Goal: Information Seeking & Learning: Learn about a topic

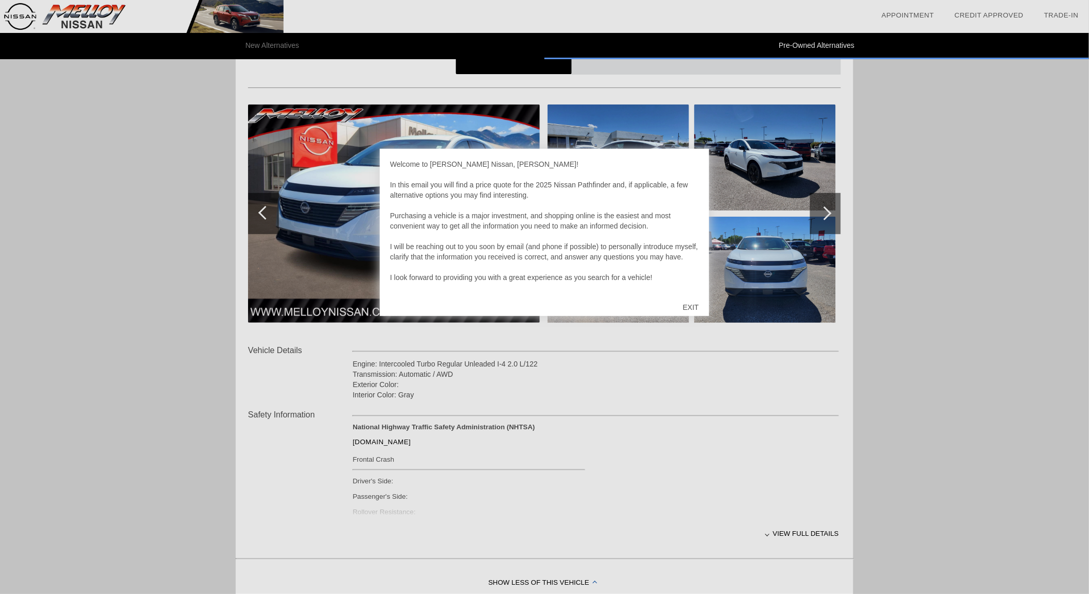
scroll to position [114, 0]
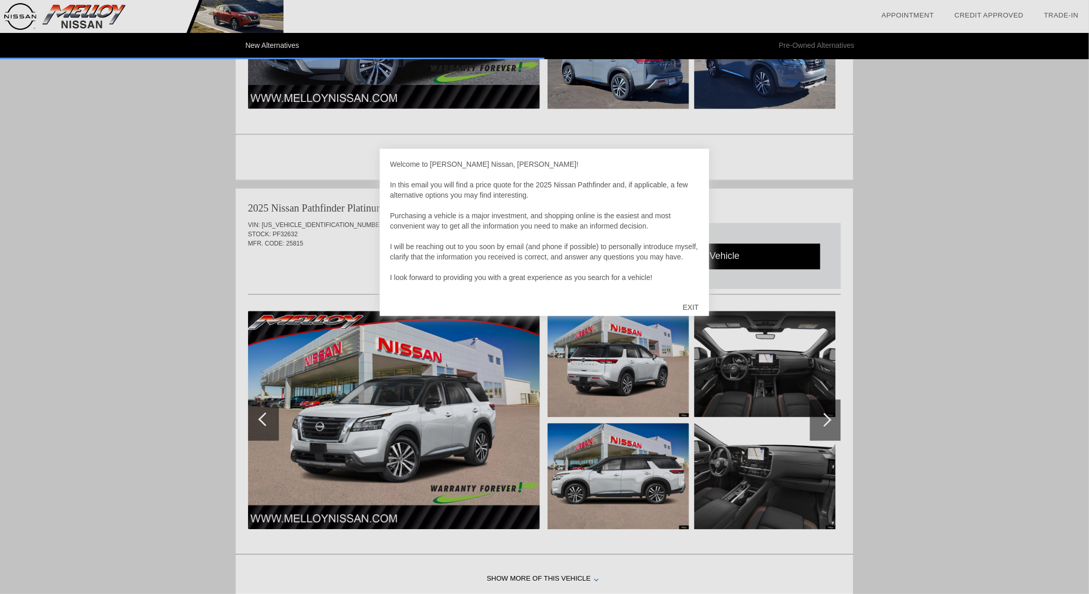
scroll to position [977, 0]
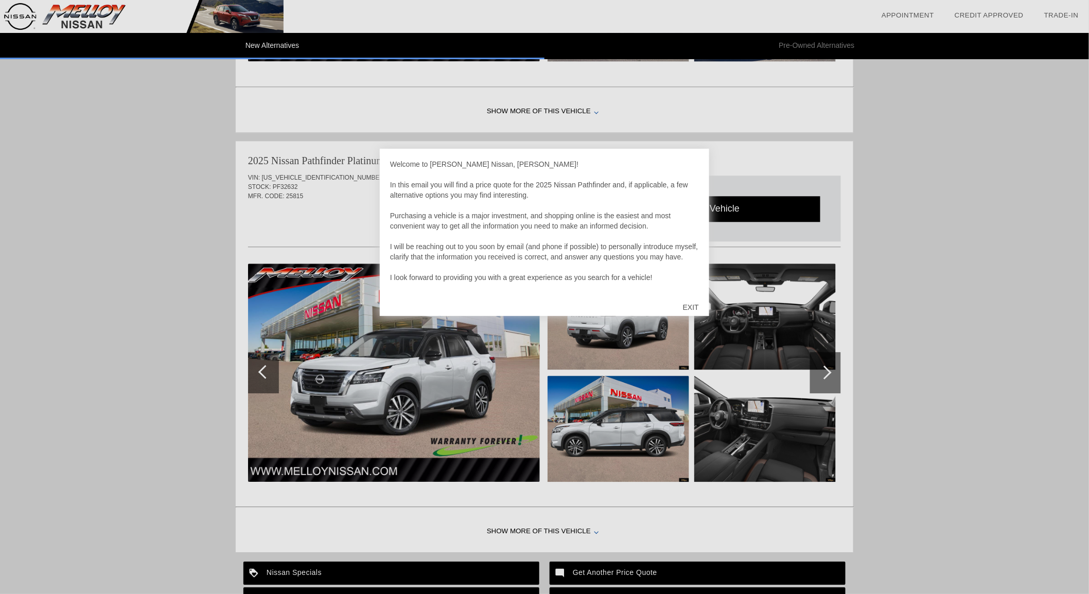
click at [692, 307] on div "EXIT" at bounding box center [691, 307] width 37 height 31
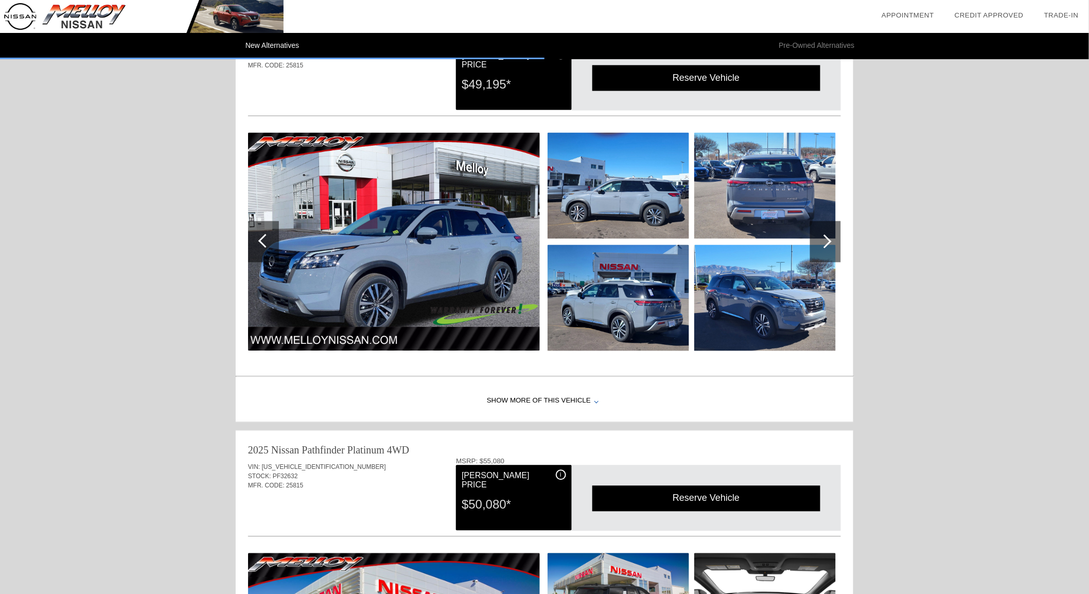
scroll to position [687, 0]
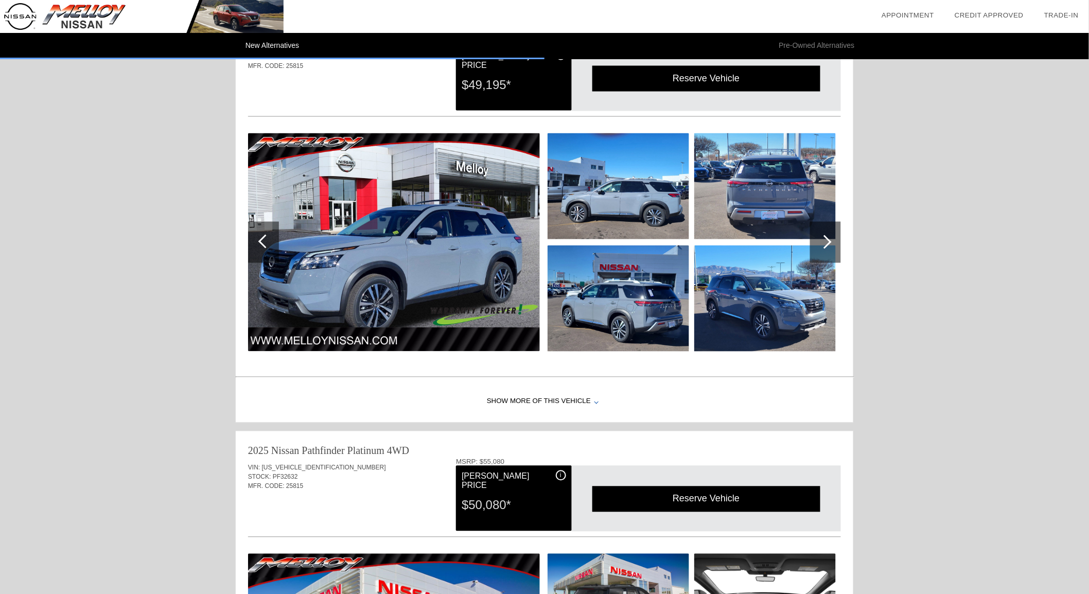
click at [743, 193] on img at bounding box center [765, 186] width 142 height 106
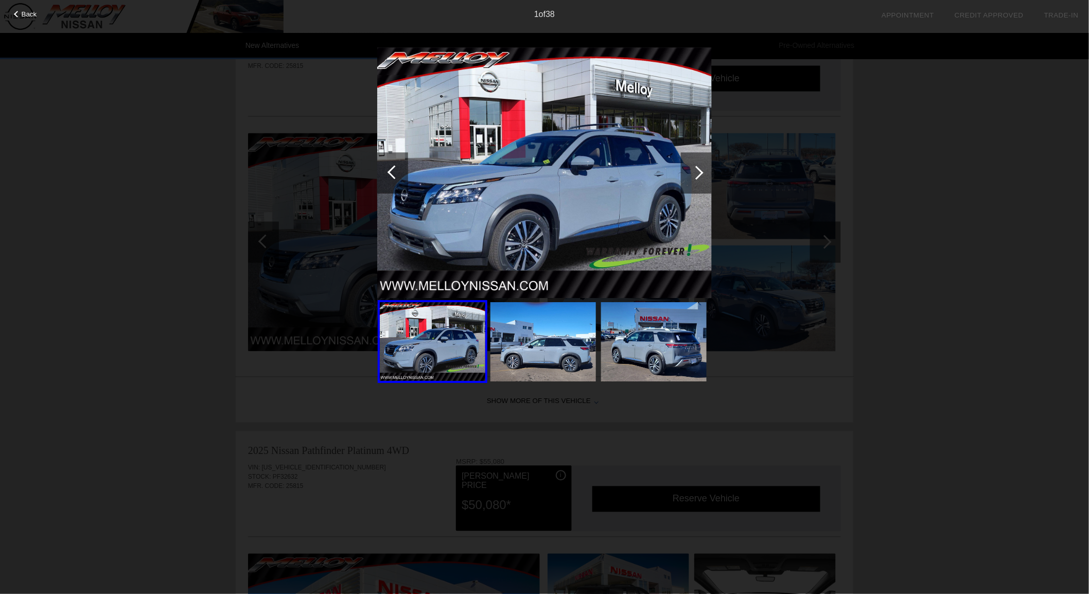
click at [696, 171] on div at bounding box center [697, 173] width 14 height 14
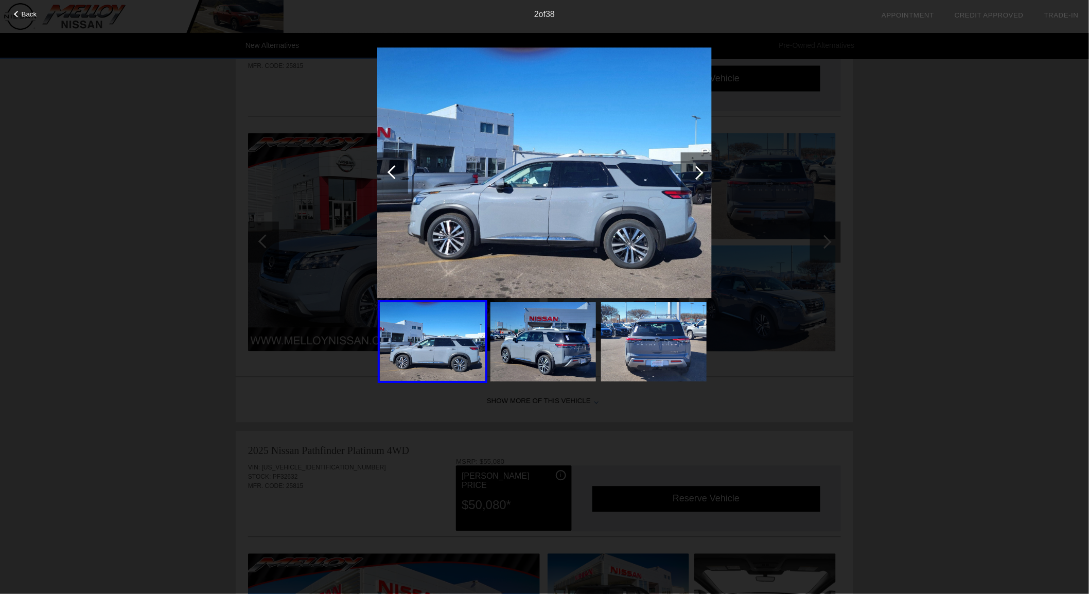
click at [696, 171] on div at bounding box center [697, 173] width 14 height 14
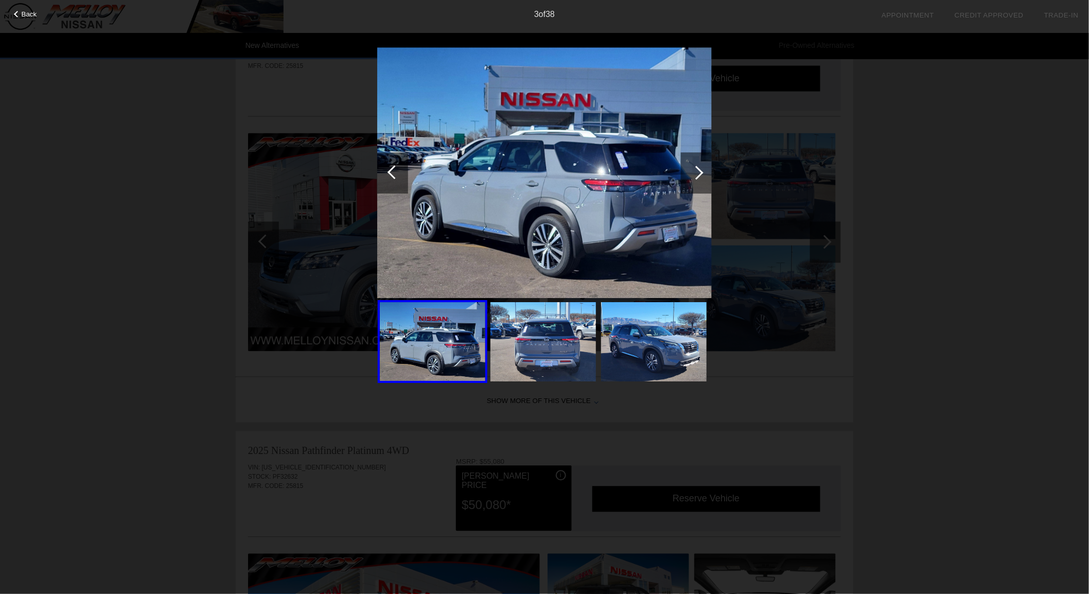
click at [696, 171] on div at bounding box center [697, 173] width 14 height 14
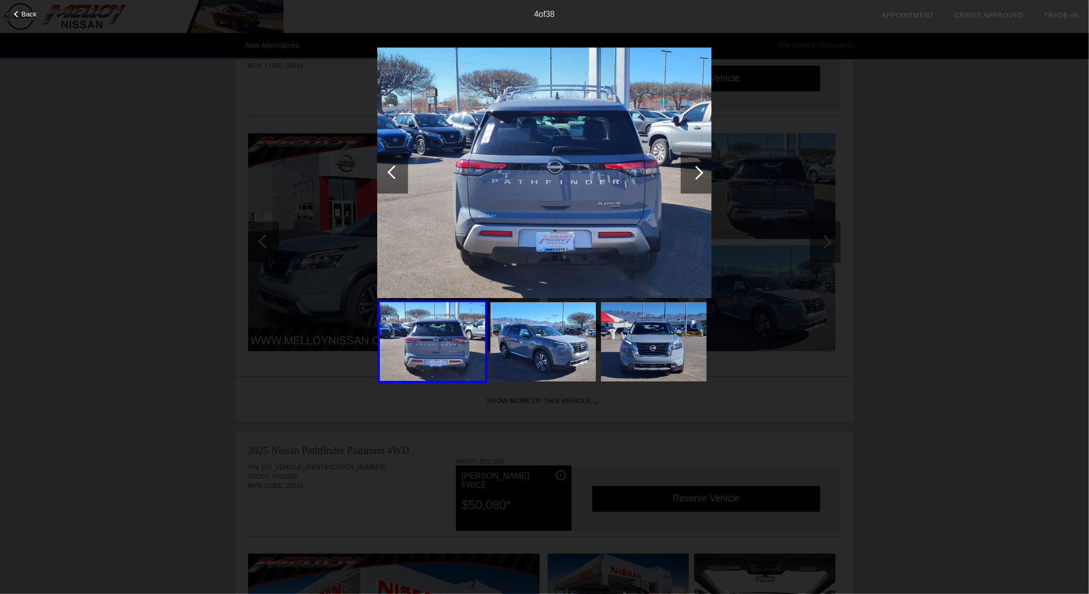
click at [696, 171] on div at bounding box center [697, 173] width 14 height 14
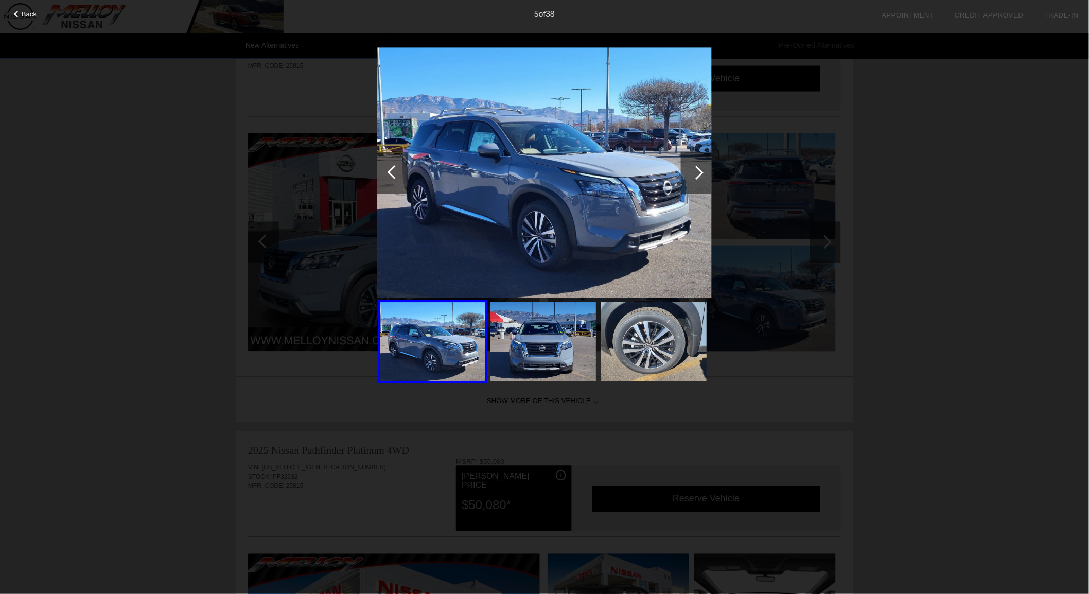
click at [696, 171] on div at bounding box center [697, 173] width 14 height 14
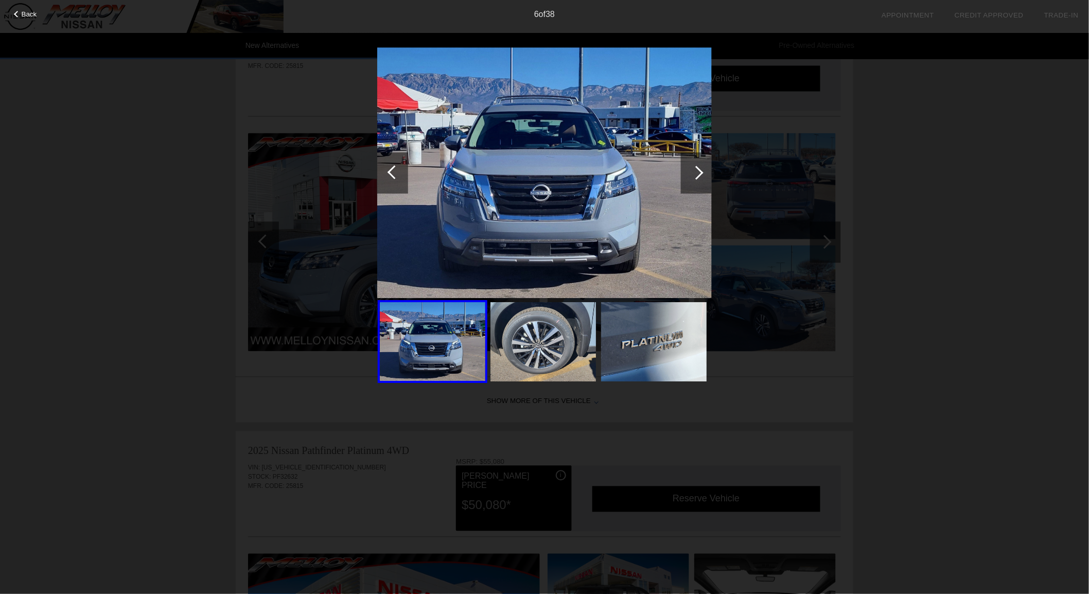
click at [696, 171] on div at bounding box center [697, 173] width 14 height 14
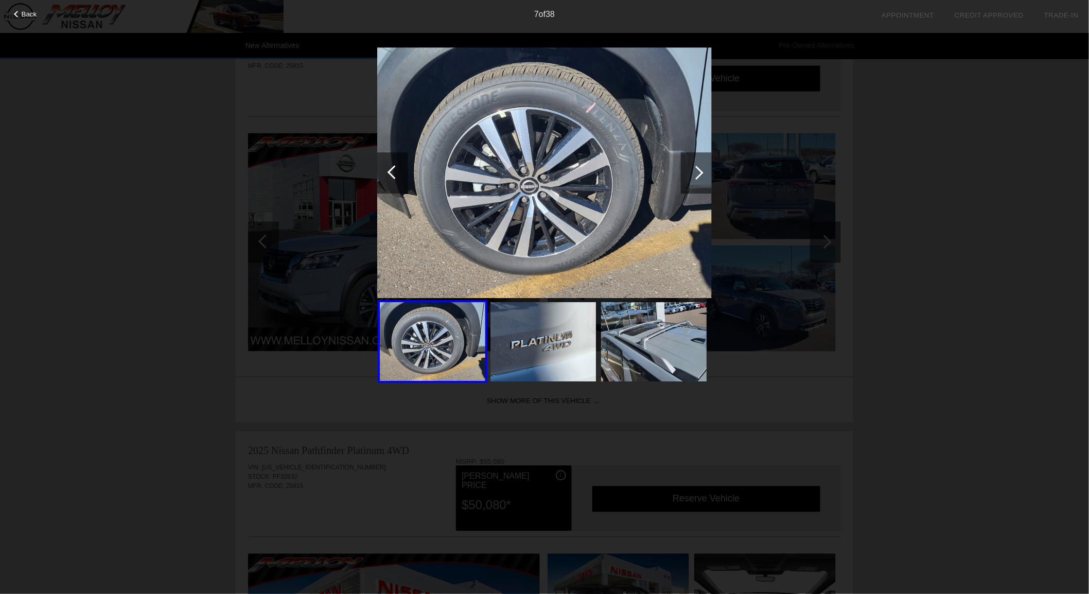
click at [697, 166] on div at bounding box center [696, 172] width 31 height 41
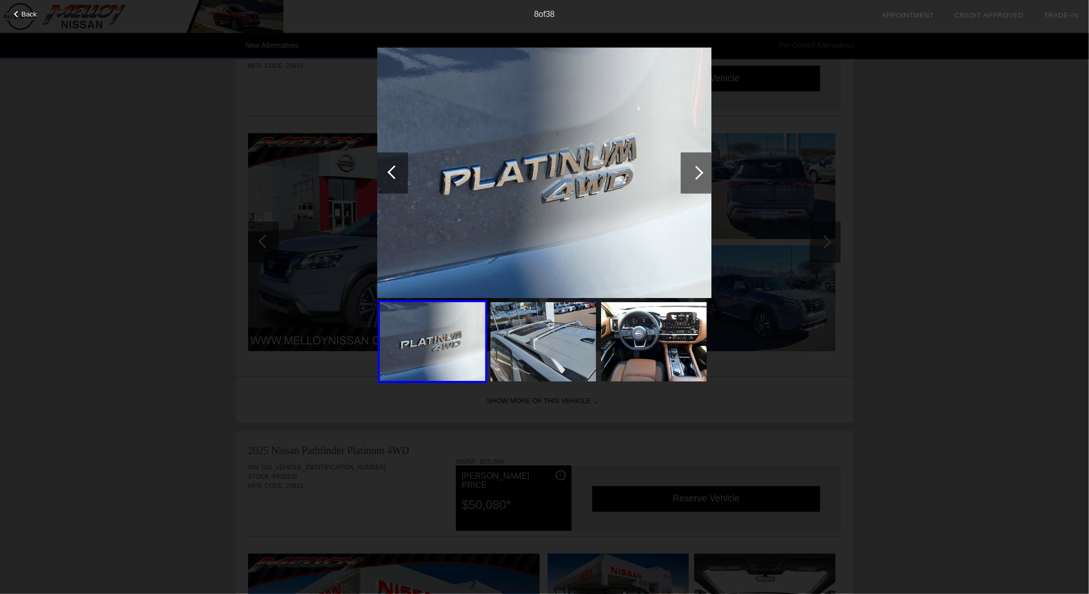
click at [698, 170] on div at bounding box center [697, 173] width 14 height 14
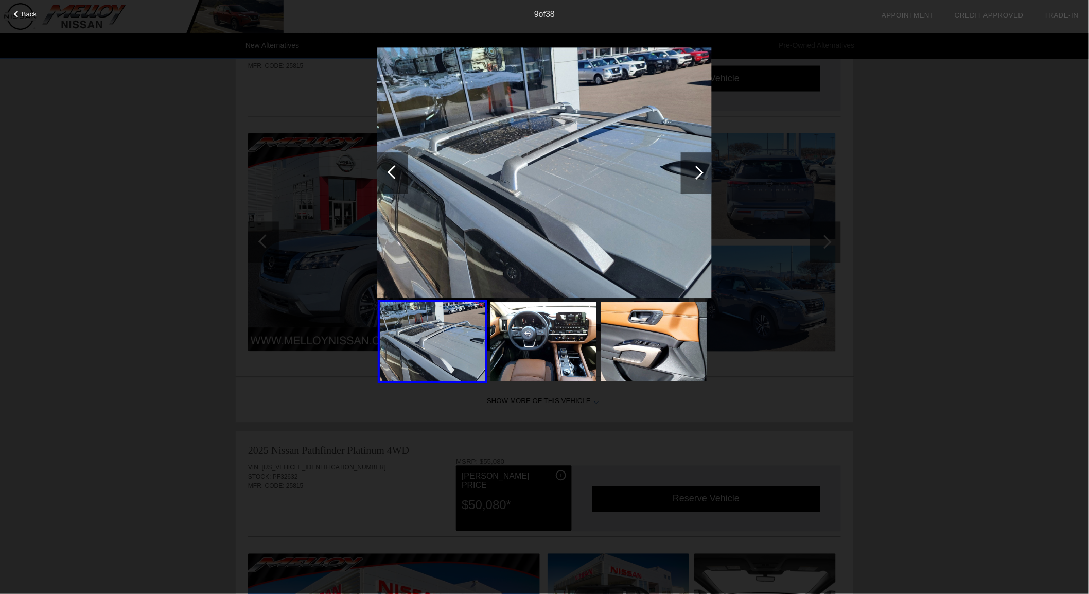
click at [698, 170] on div at bounding box center [697, 173] width 14 height 14
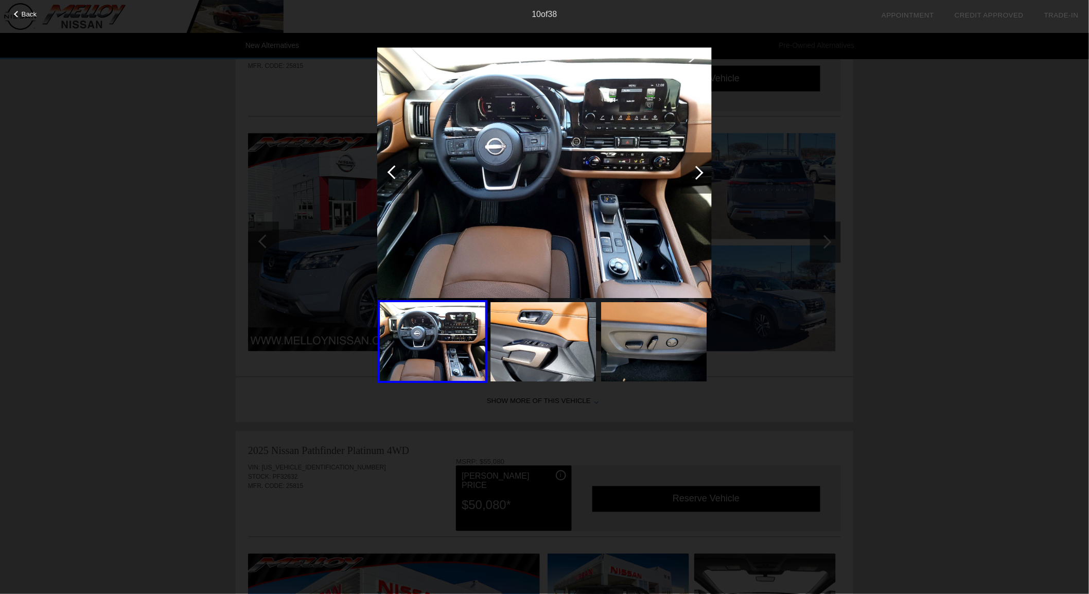
click at [698, 170] on div at bounding box center [697, 173] width 14 height 14
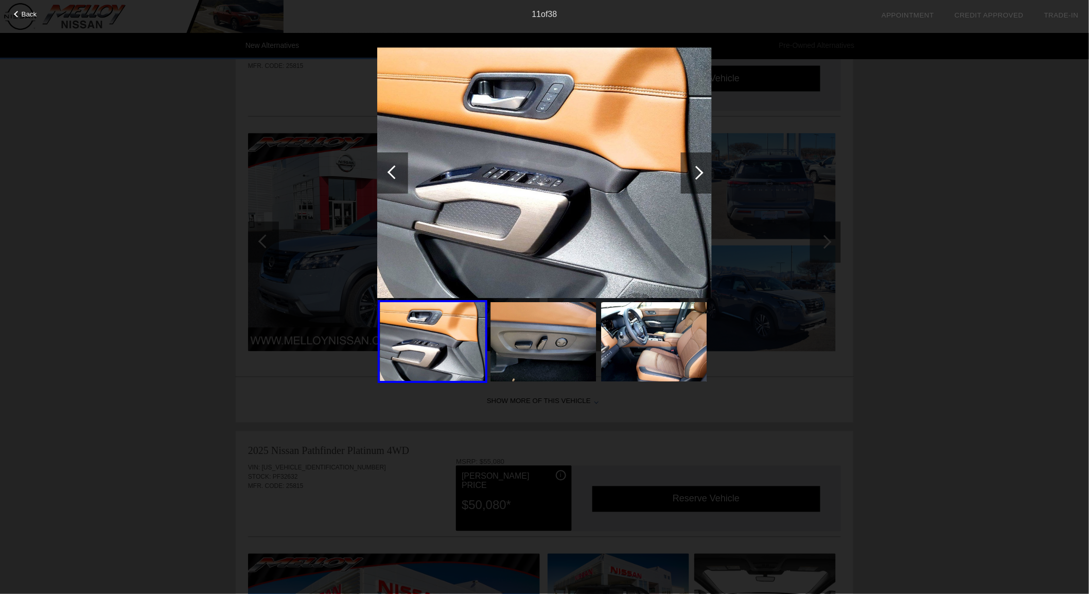
click at [698, 170] on div at bounding box center [697, 173] width 14 height 14
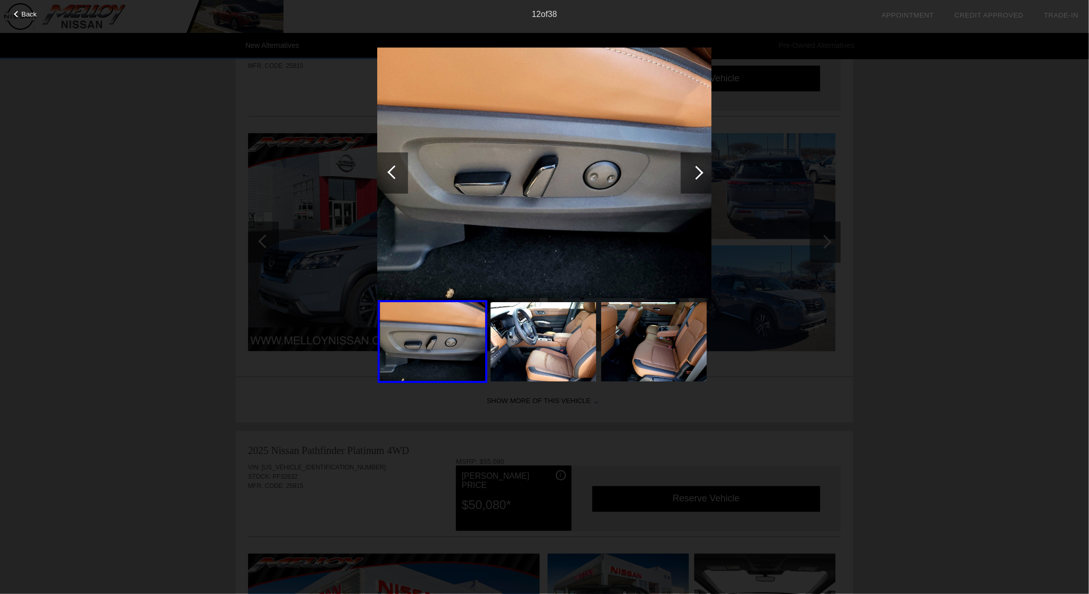
click at [698, 170] on div at bounding box center [697, 173] width 14 height 14
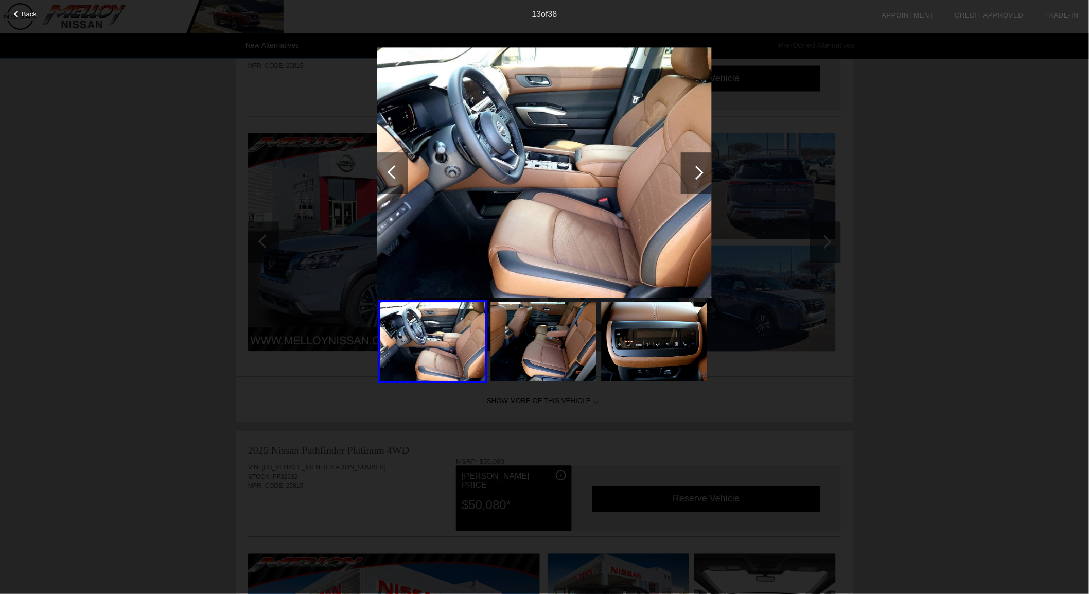
click at [698, 170] on div at bounding box center [697, 173] width 14 height 14
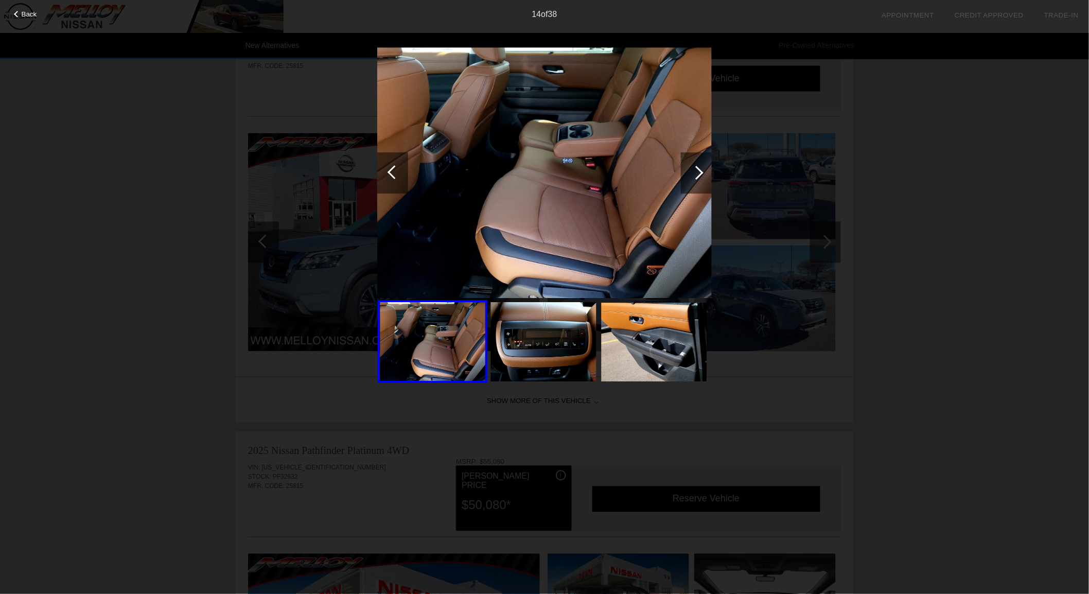
click at [698, 170] on div at bounding box center [697, 173] width 14 height 14
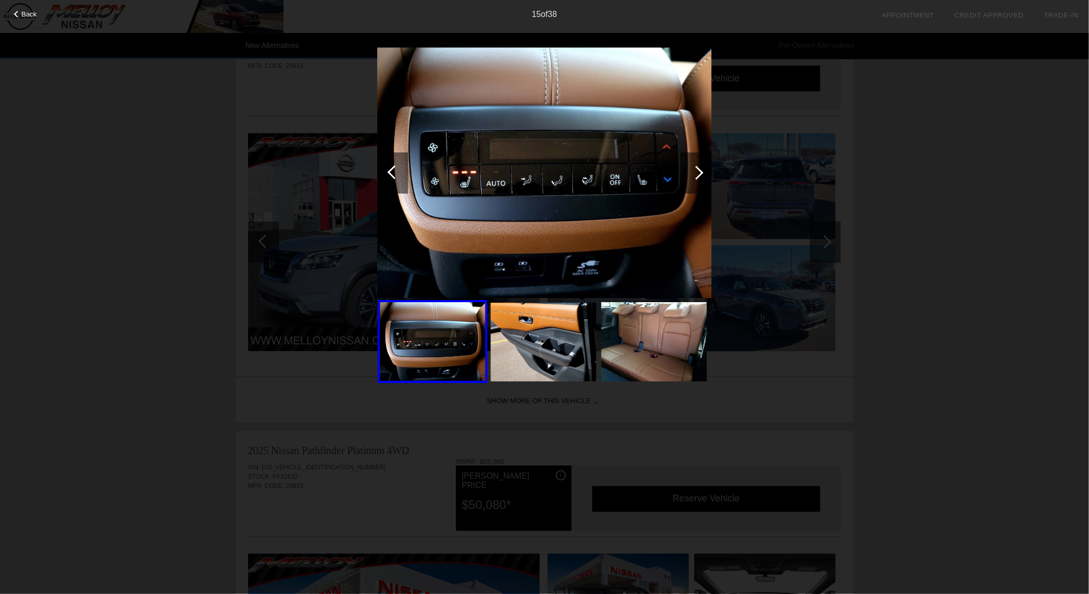
click at [698, 170] on div at bounding box center [697, 173] width 14 height 14
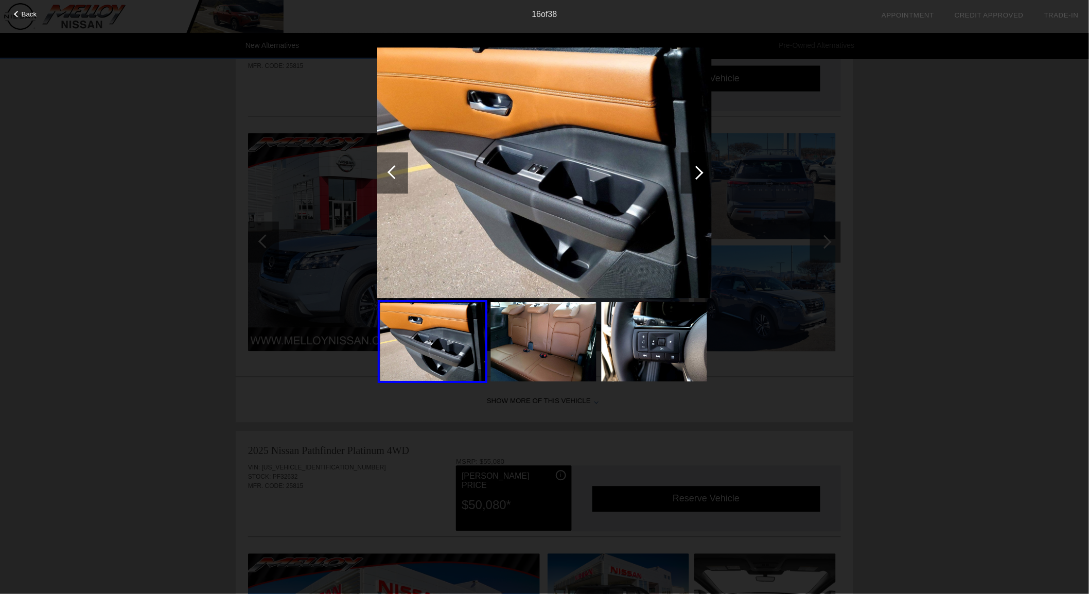
click at [698, 170] on div at bounding box center [697, 173] width 14 height 14
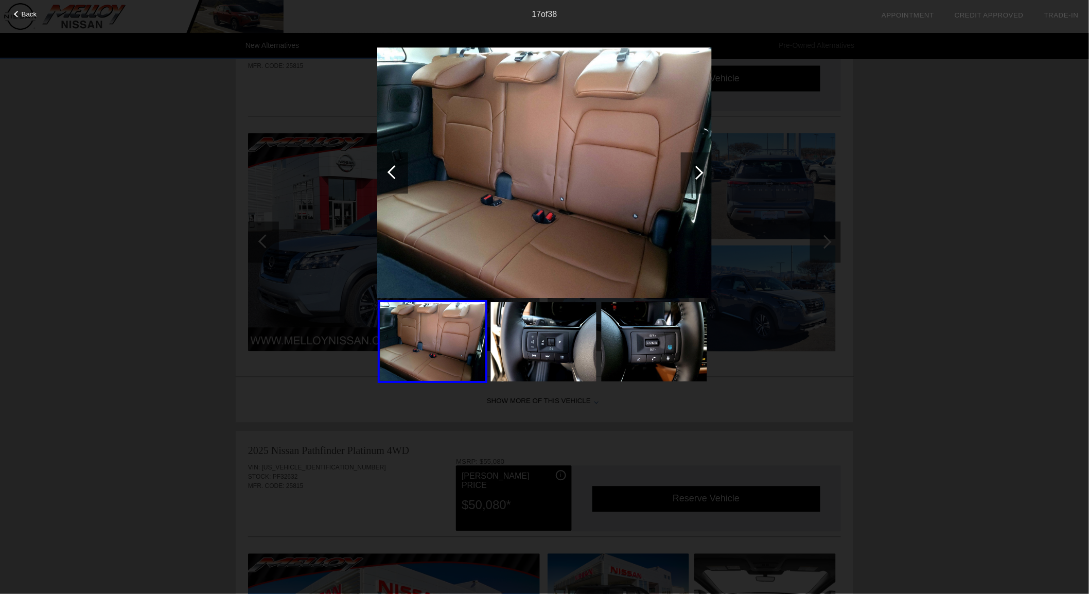
click at [698, 170] on div at bounding box center [697, 173] width 14 height 14
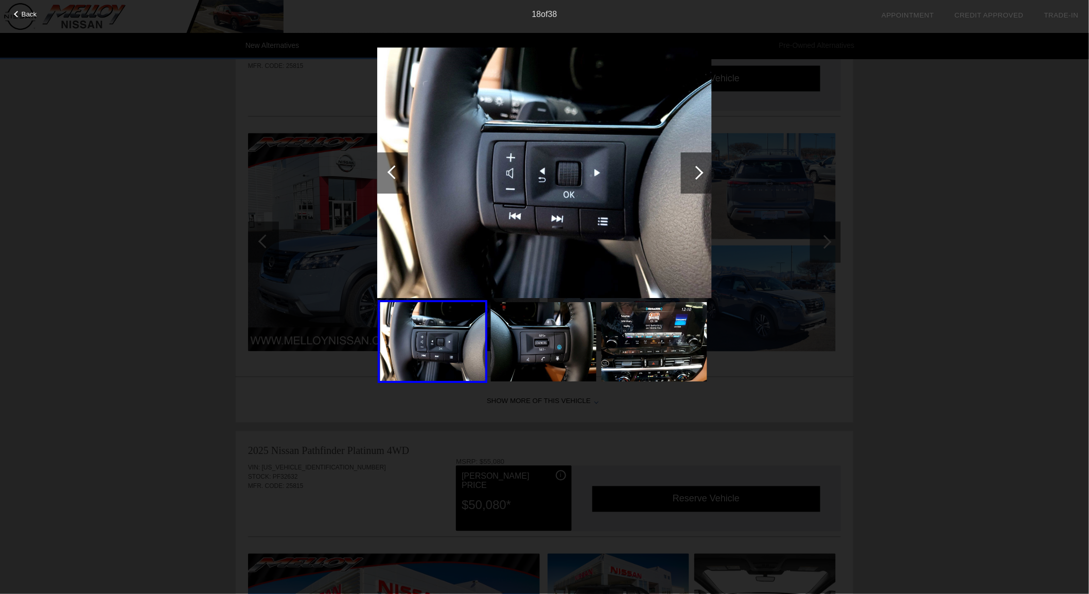
click at [698, 170] on div at bounding box center [697, 173] width 14 height 14
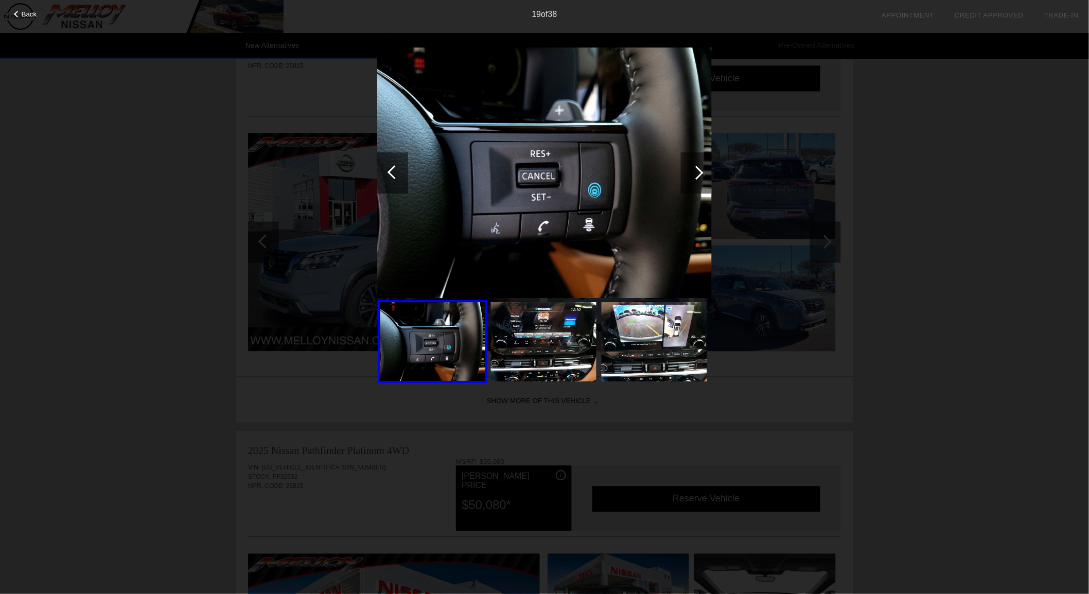
click at [698, 170] on div at bounding box center [697, 173] width 14 height 14
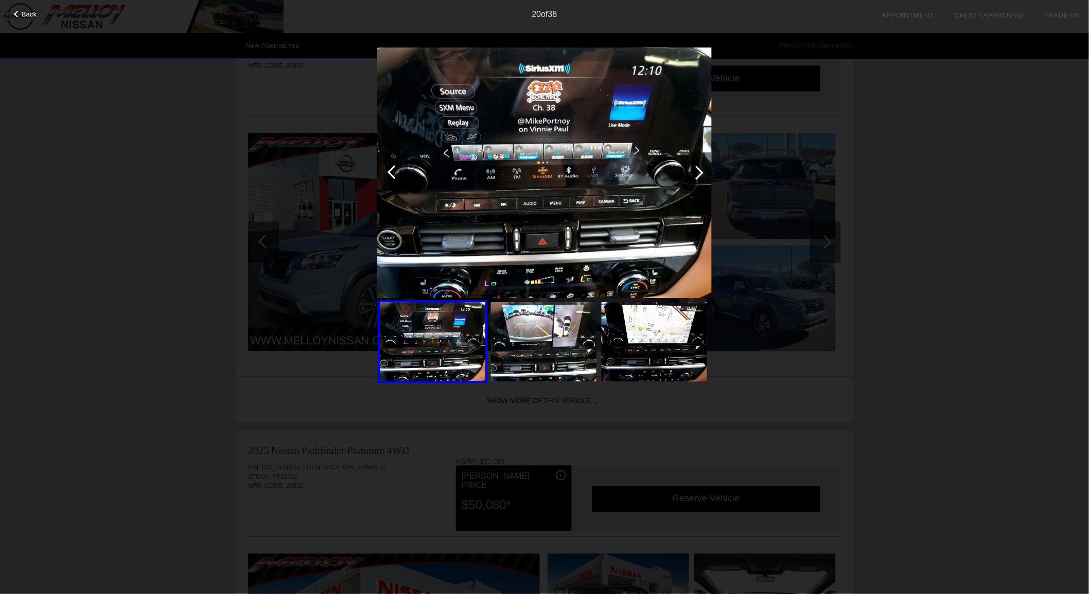
click at [698, 170] on div at bounding box center [697, 173] width 14 height 14
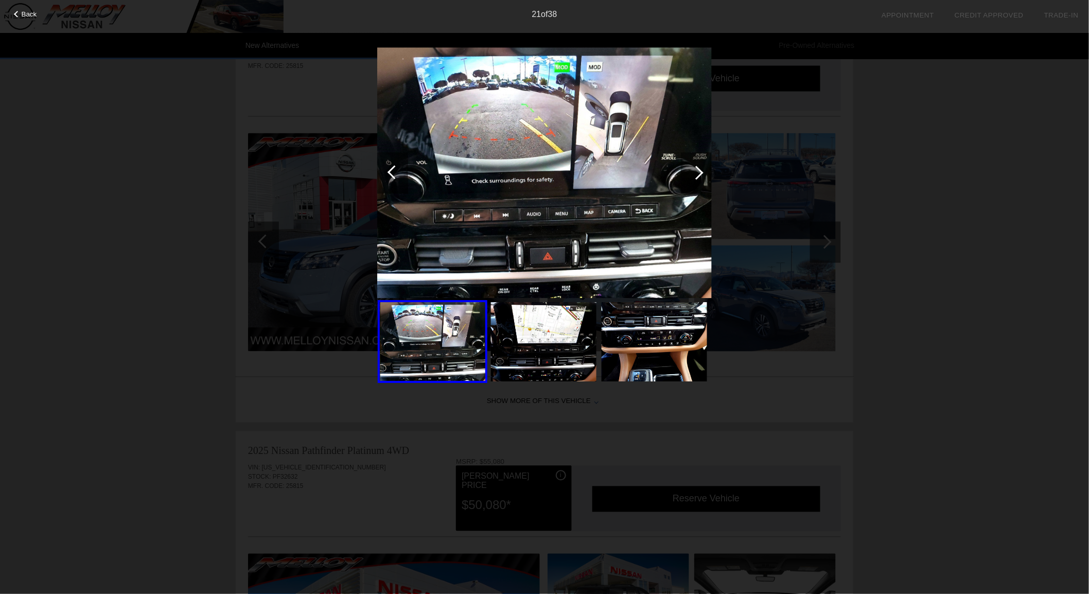
click at [698, 170] on div at bounding box center [697, 173] width 14 height 14
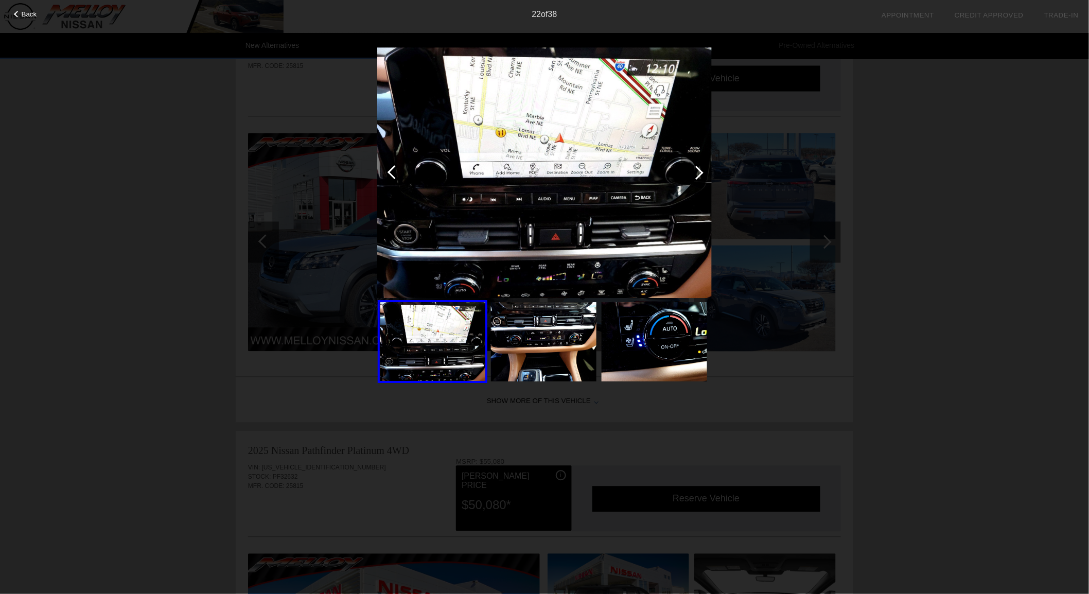
click at [698, 170] on div at bounding box center [697, 173] width 14 height 14
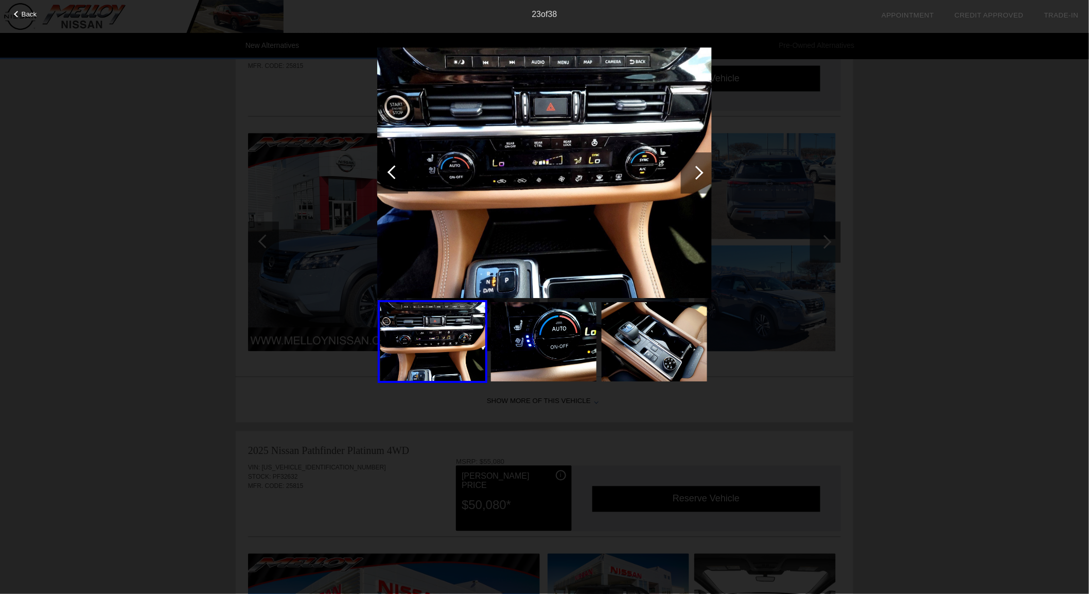
click at [698, 170] on div at bounding box center [697, 173] width 14 height 14
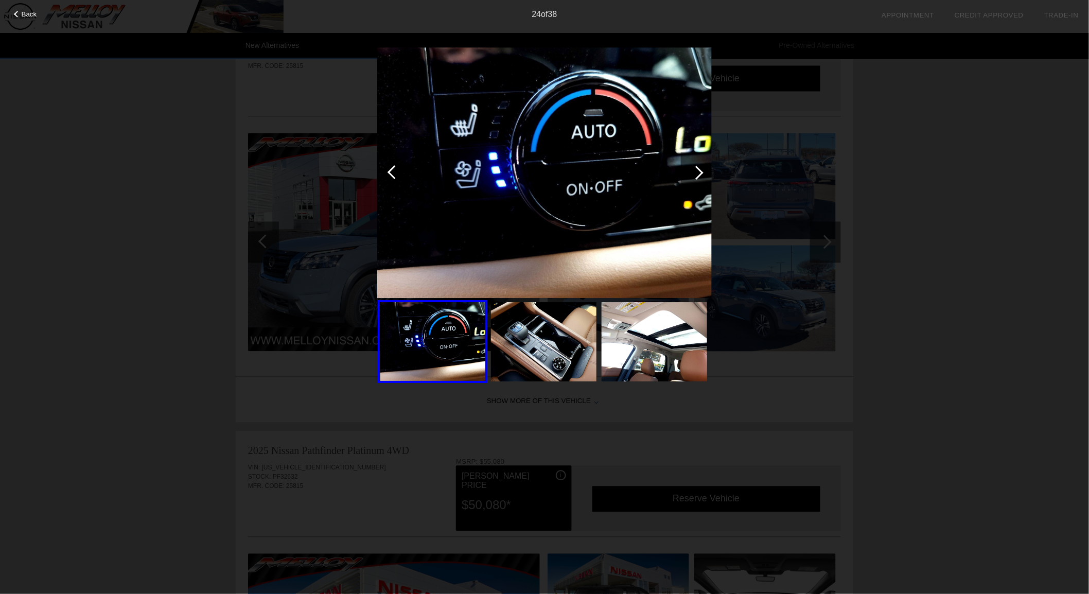
click at [698, 170] on div at bounding box center [697, 173] width 14 height 14
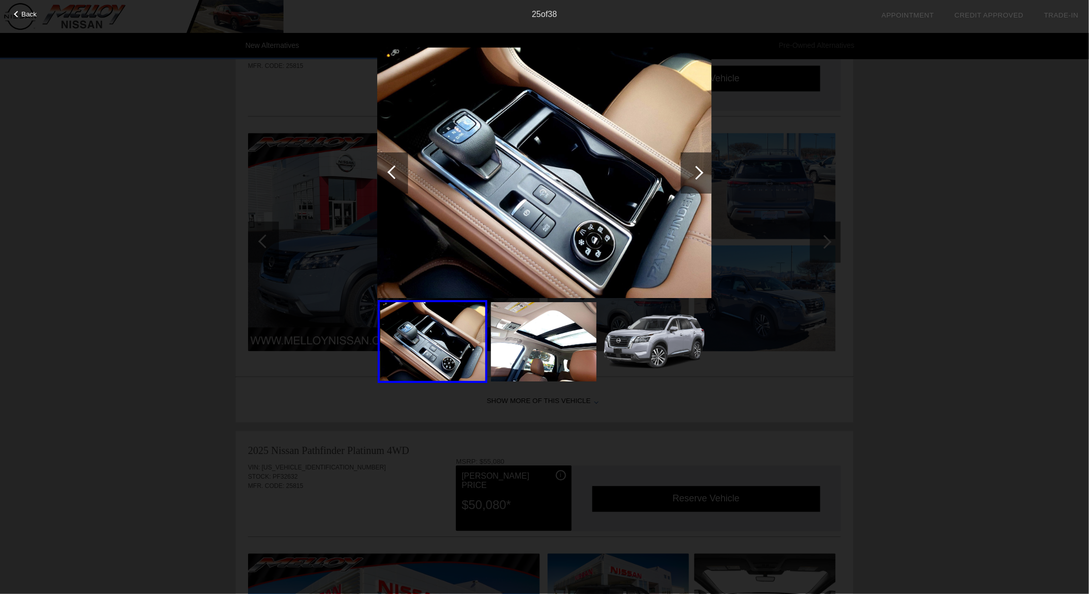
click at [698, 170] on div at bounding box center [697, 173] width 14 height 14
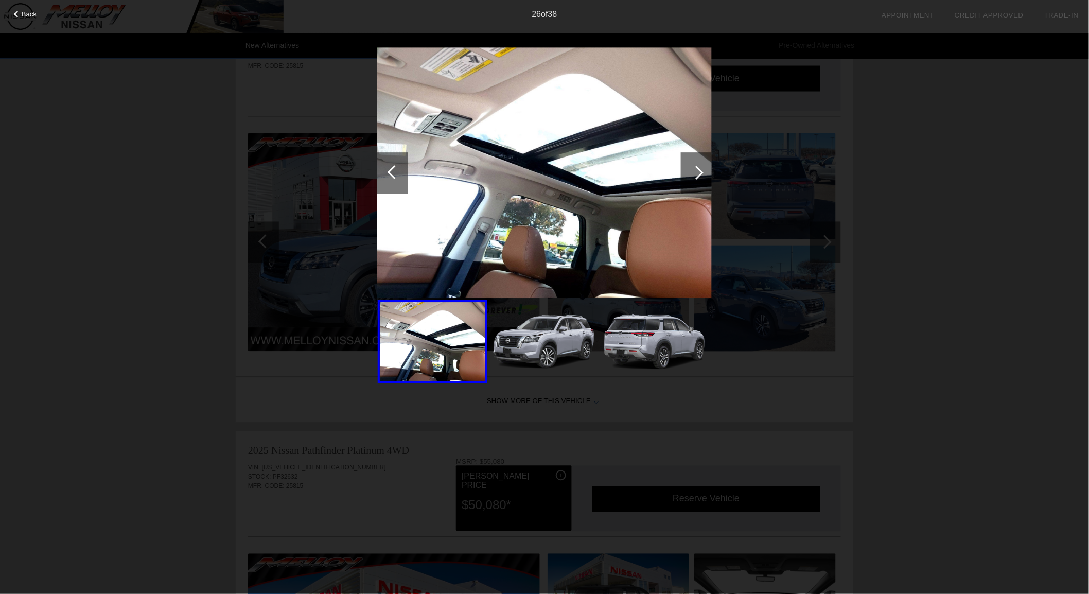
click at [698, 170] on div at bounding box center [697, 173] width 14 height 14
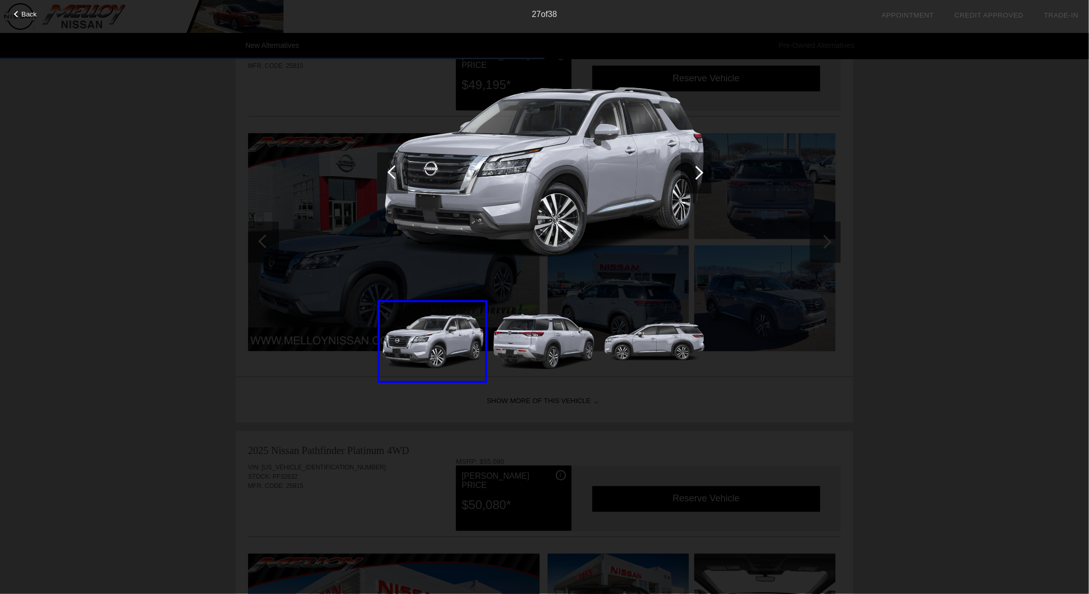
click at [698, 170] on div at bounding box center [697, 173] width 14 height 14
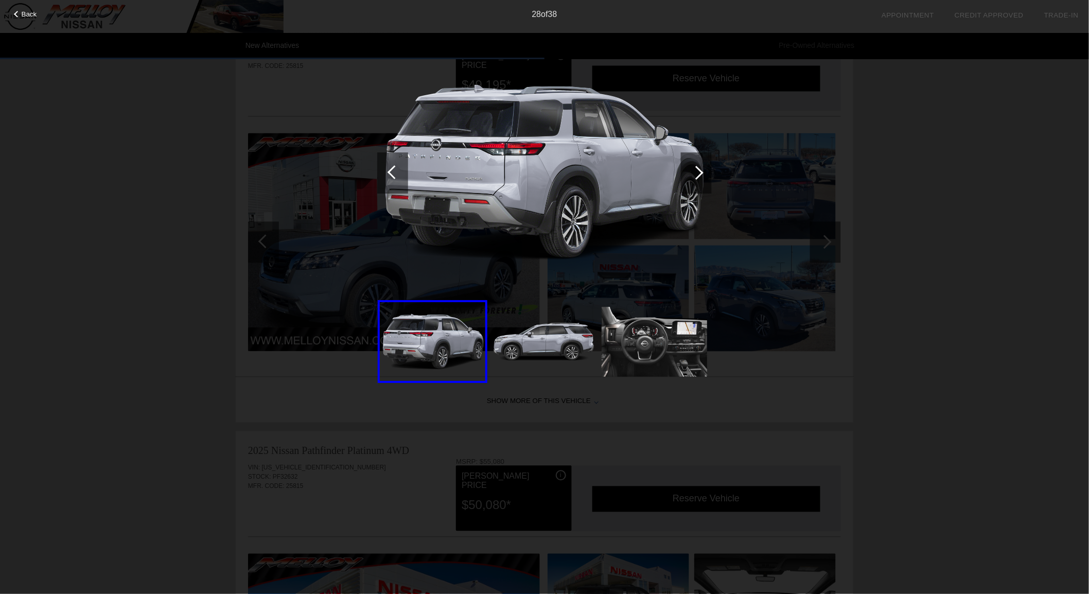
click at [698, 170] on div at bounding box center [697, 173] width 14 height 14
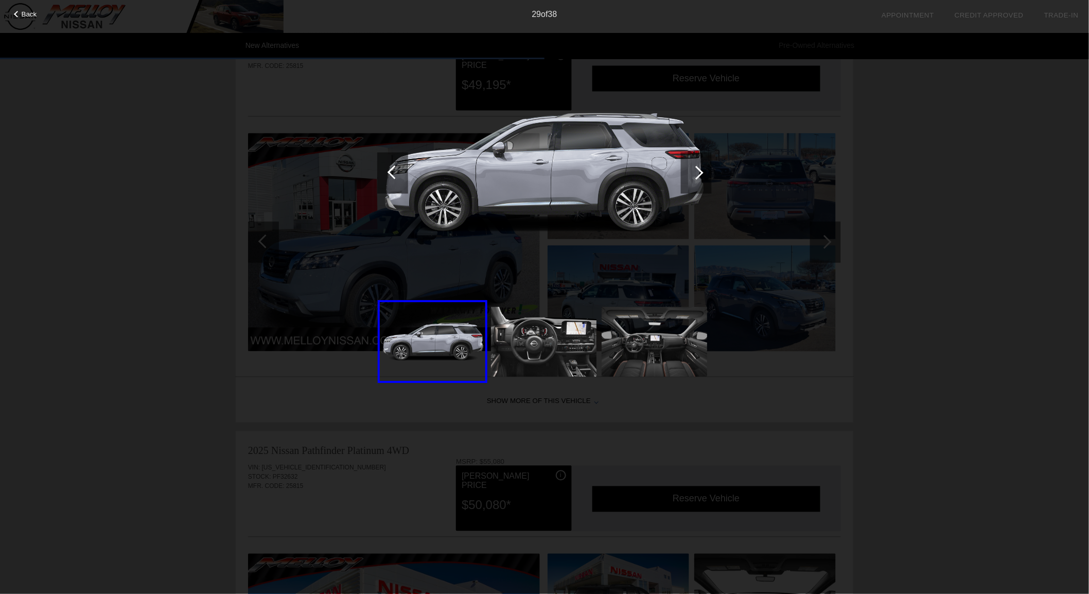
click at [698, 170] on div at bounding box center [697, 173] width 14 height 14
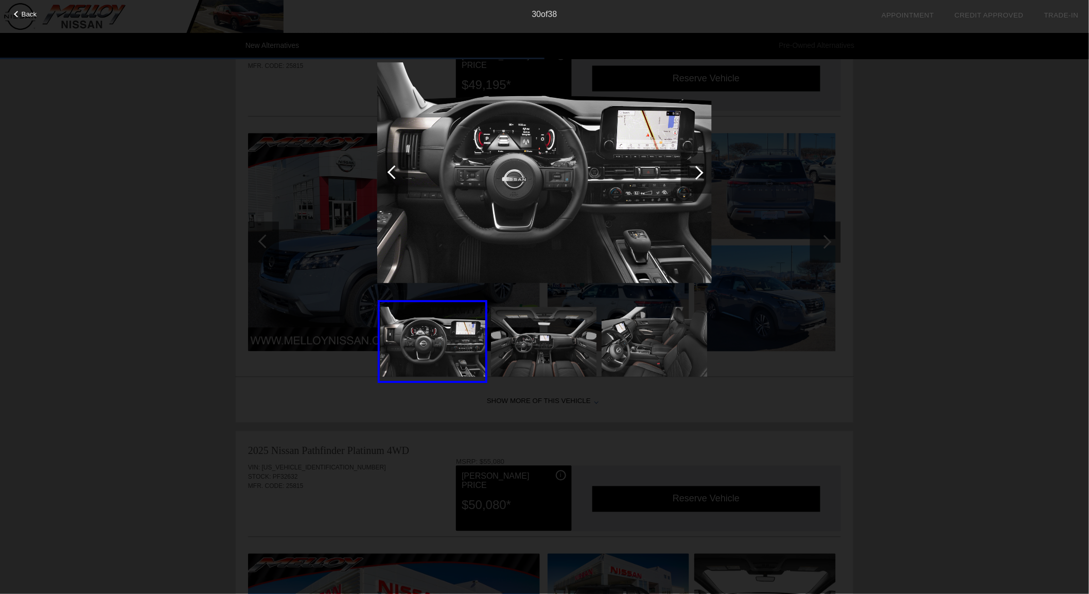
click at [698, 170] on div at bounding box center [697, 173] width 14 height 14
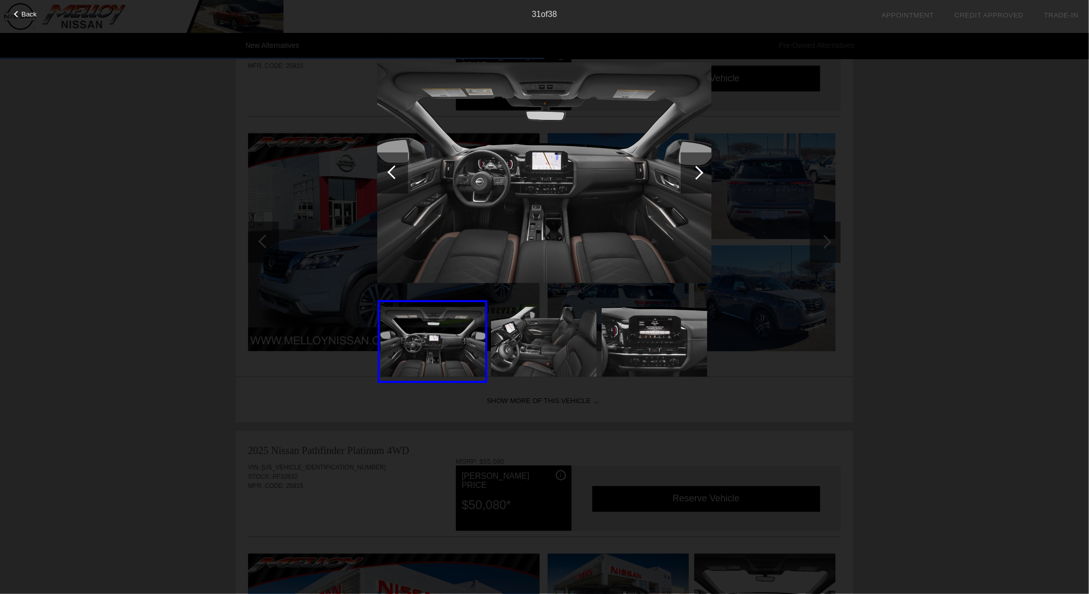
click at [698, 170] on div at bounding box center [697, 173] width 14 height 14
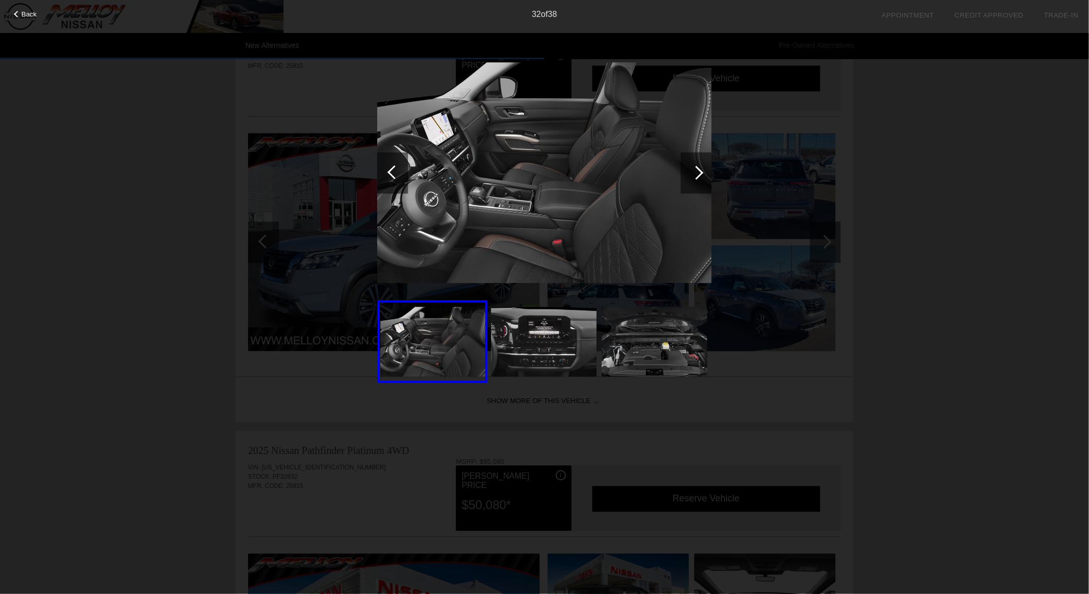
click at [698, 170] on div at bounding box center [697, 173] width 14 height 14
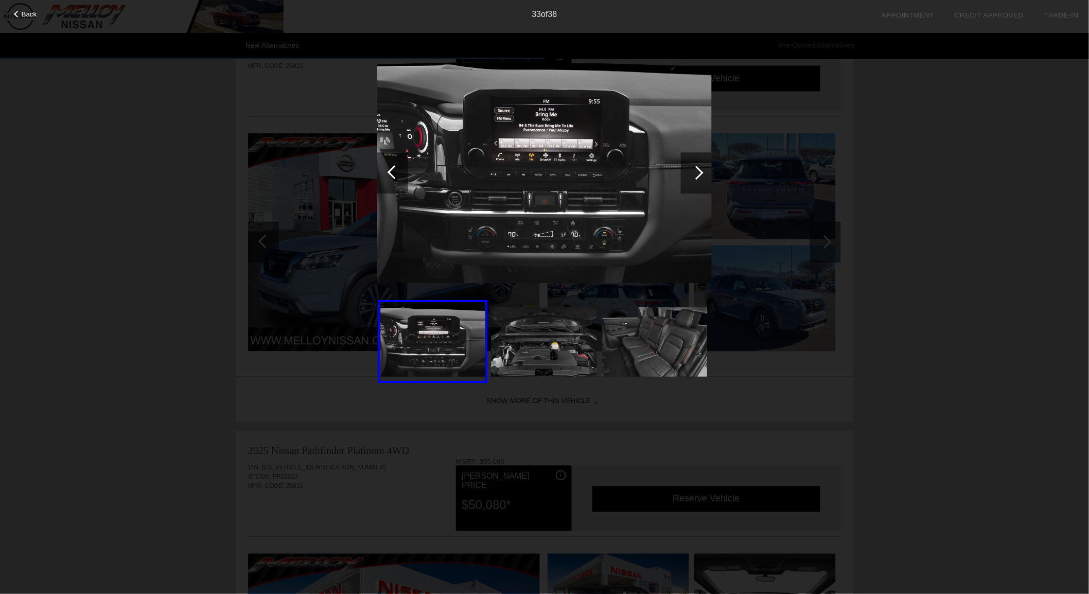
click at [698, 170] on div at bounding box center [697, 173] width 14 height 14
